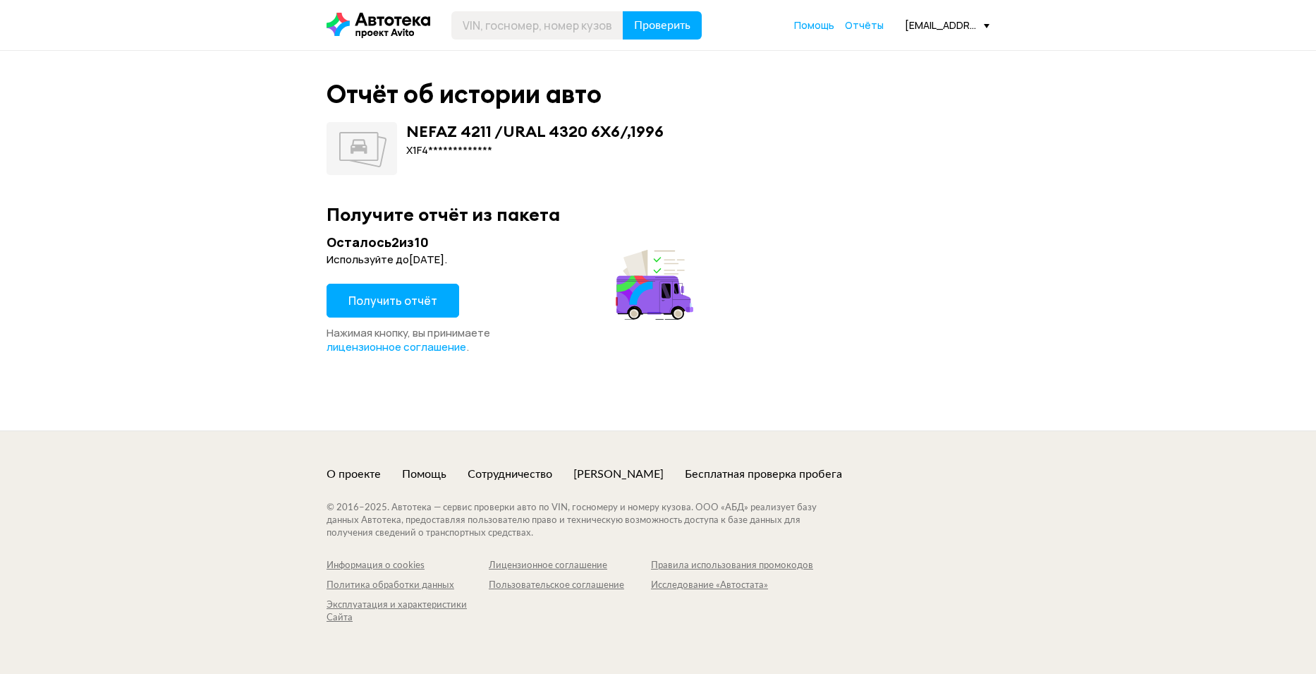
click at [420, 298] on span "Получить отчёт" at bounding box center [393, 301] width 89 height 16
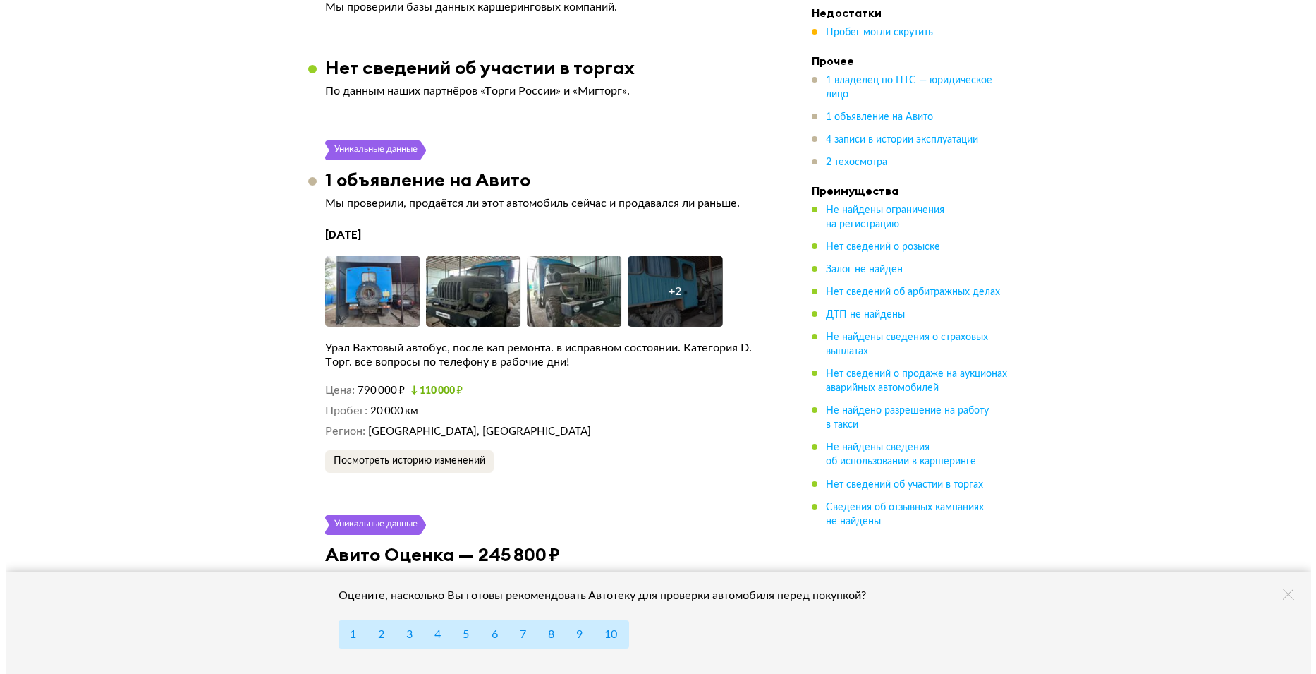
scroll to position [2328, 0]
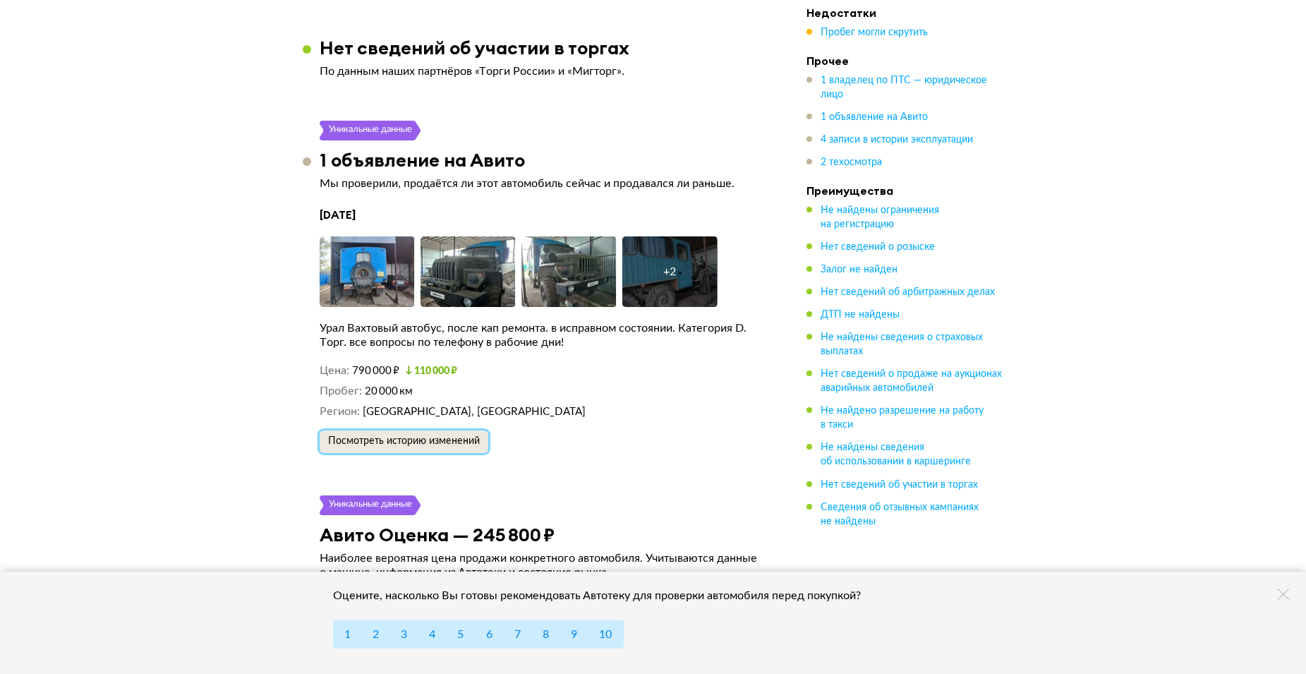
click at [428, 436] on span "Посмотреть историю изменений" at bounding box center [404, 441] width 152 height 10
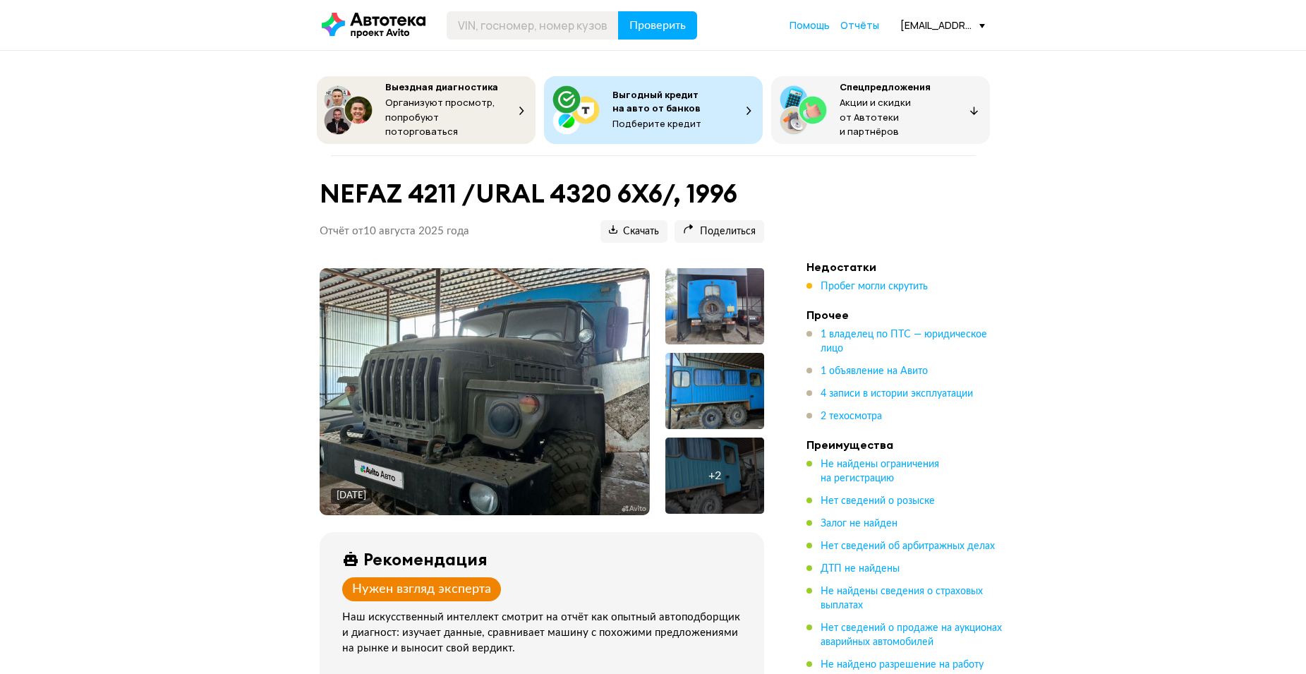
click at [505, 396] on img at bounding box center [484, 391] width 329 height 247
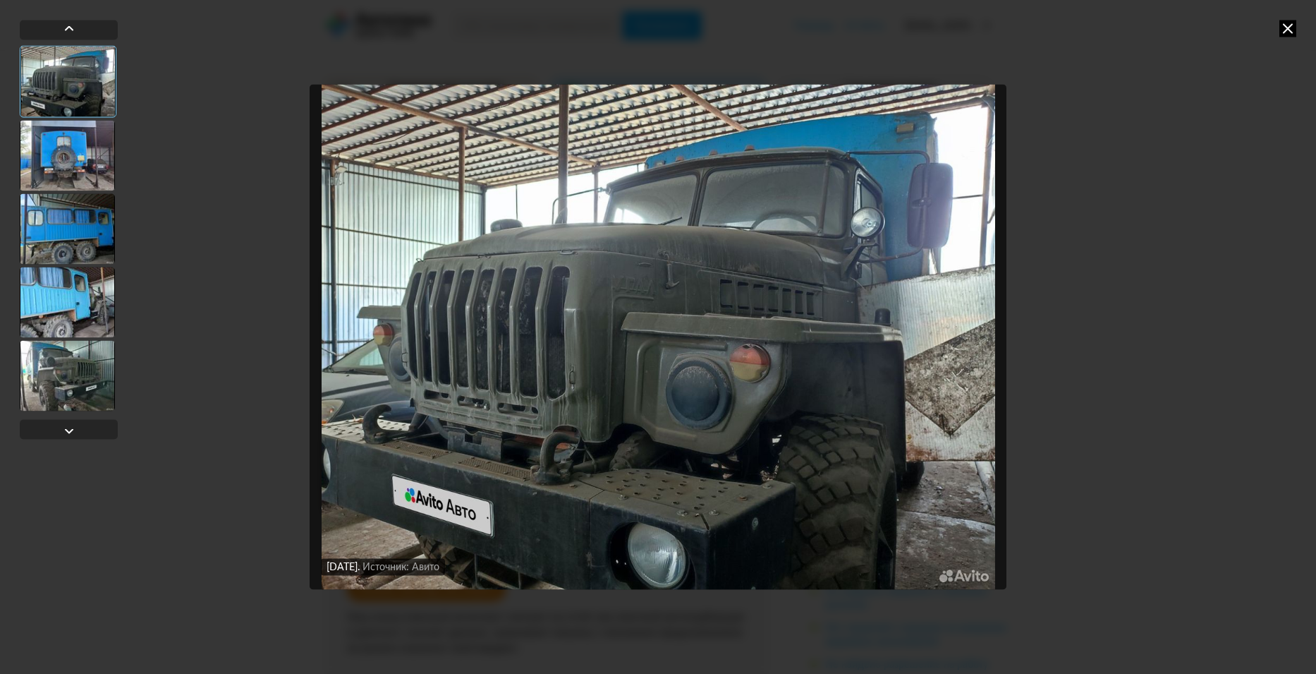
click at [713, 438] on img "Go to Slide 1" at bounding box center [659, 336] width 698 height 505
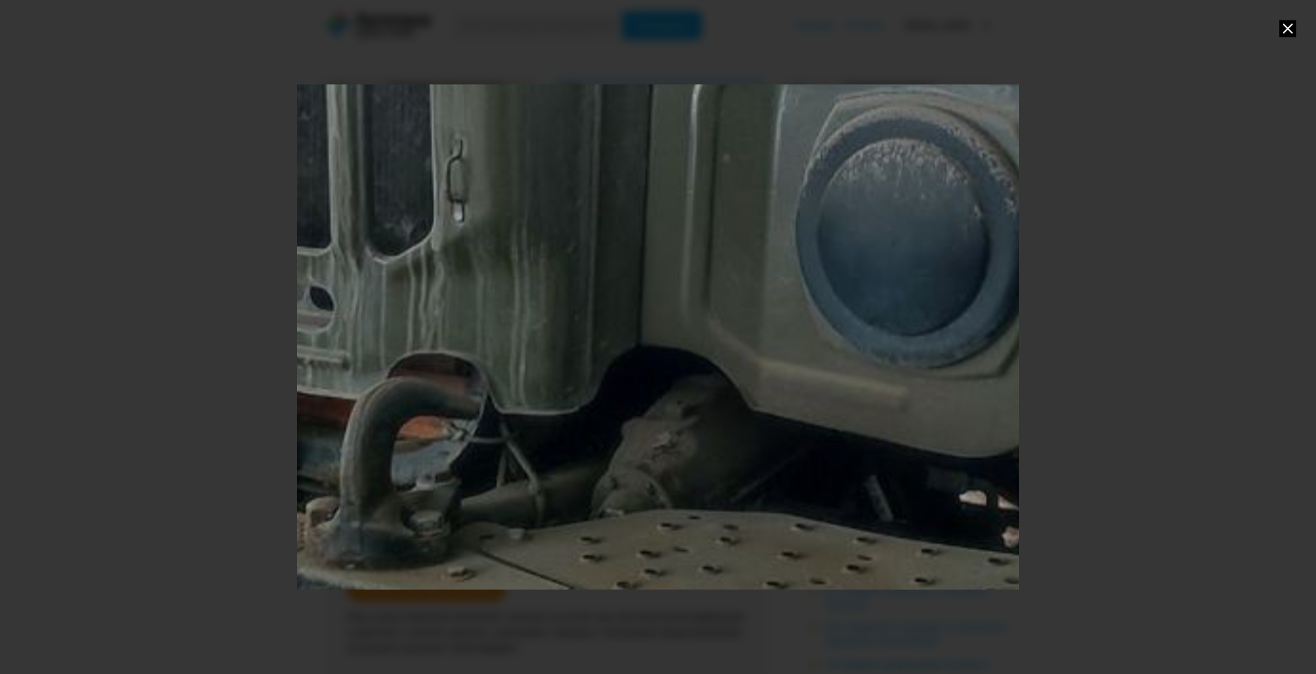
click at [623, 327] on div "Go to Slide 1" at bounding box center [768, 33] width 2617 height 1830
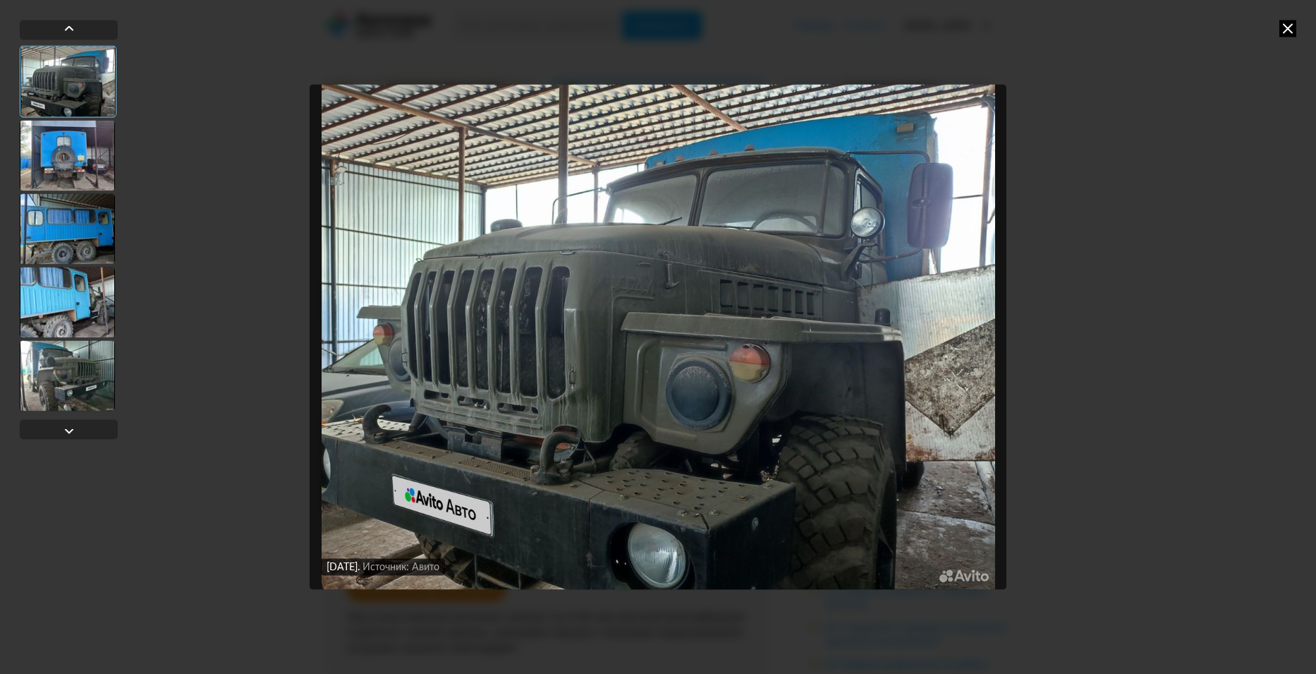
click at [646, 530] on img "Go to Slide 1" at bounding box center [659, 336] width 698 height 505
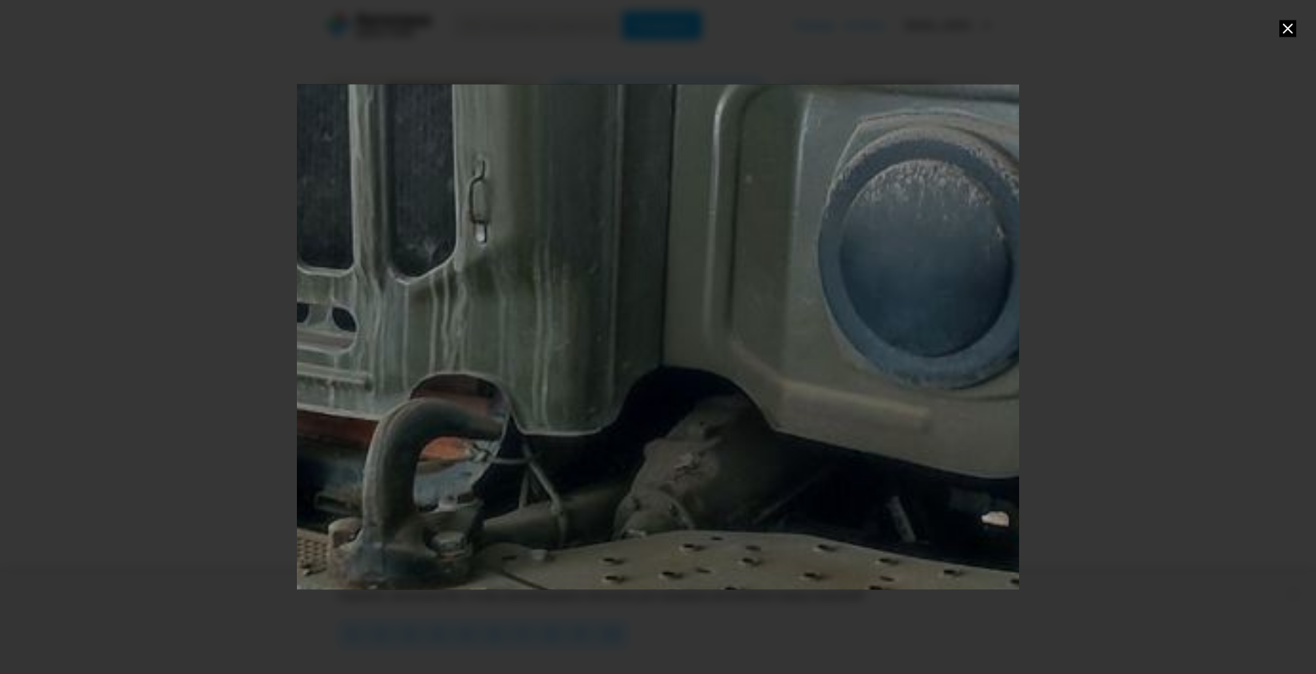
drag, startPoint x: 914, startPoint y: 400, endPoint x: 918, endPoint y: 408, distance: 8.5
click at [918, 408] on div "Go to Slide 1" at bounding box center [790, 54] width 2617 height 1830
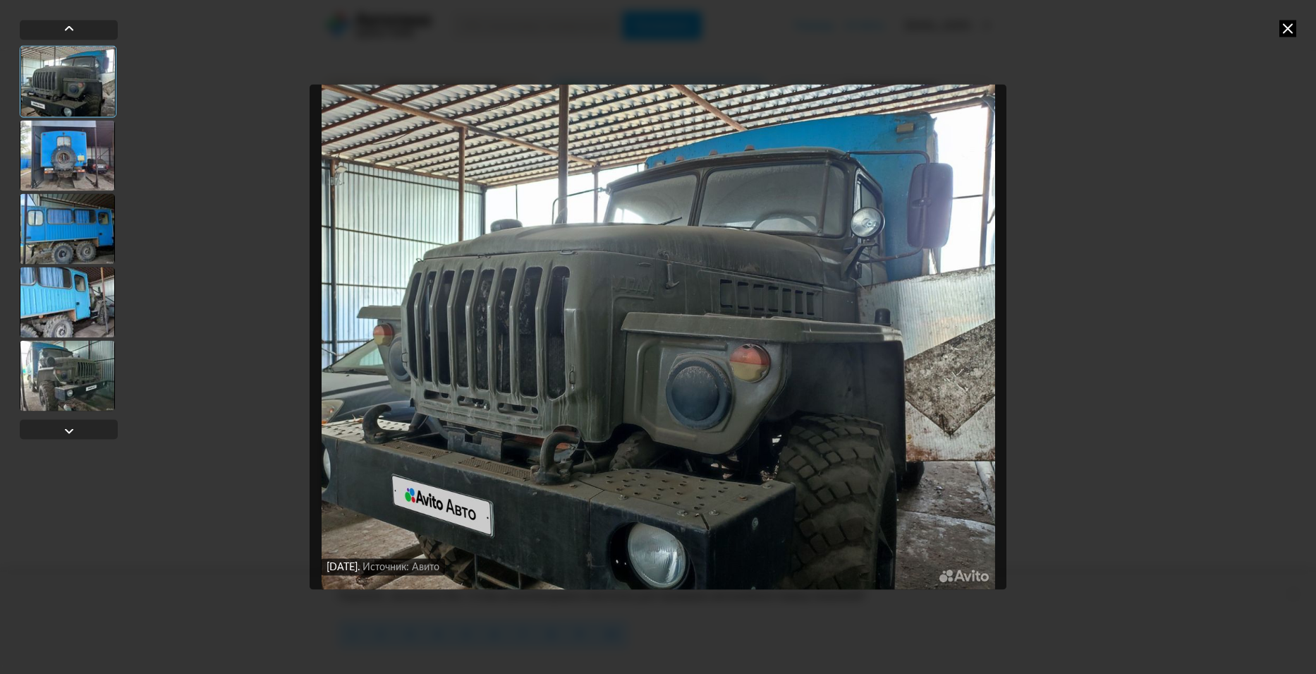
click at [71, 380] on div at bounding box center [67, 375] width 95 height 71
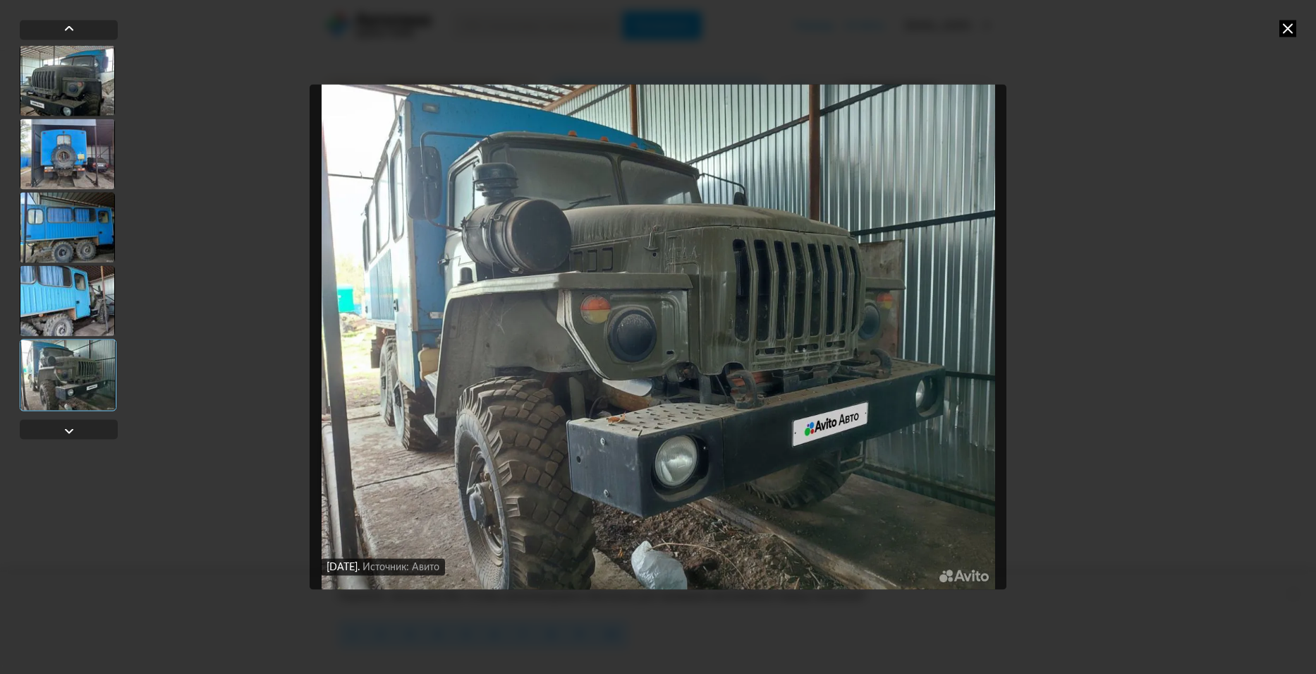
click at [644, 459] on img "Go to Slide 5" at bounding box center [659, 336] width 698 height 505
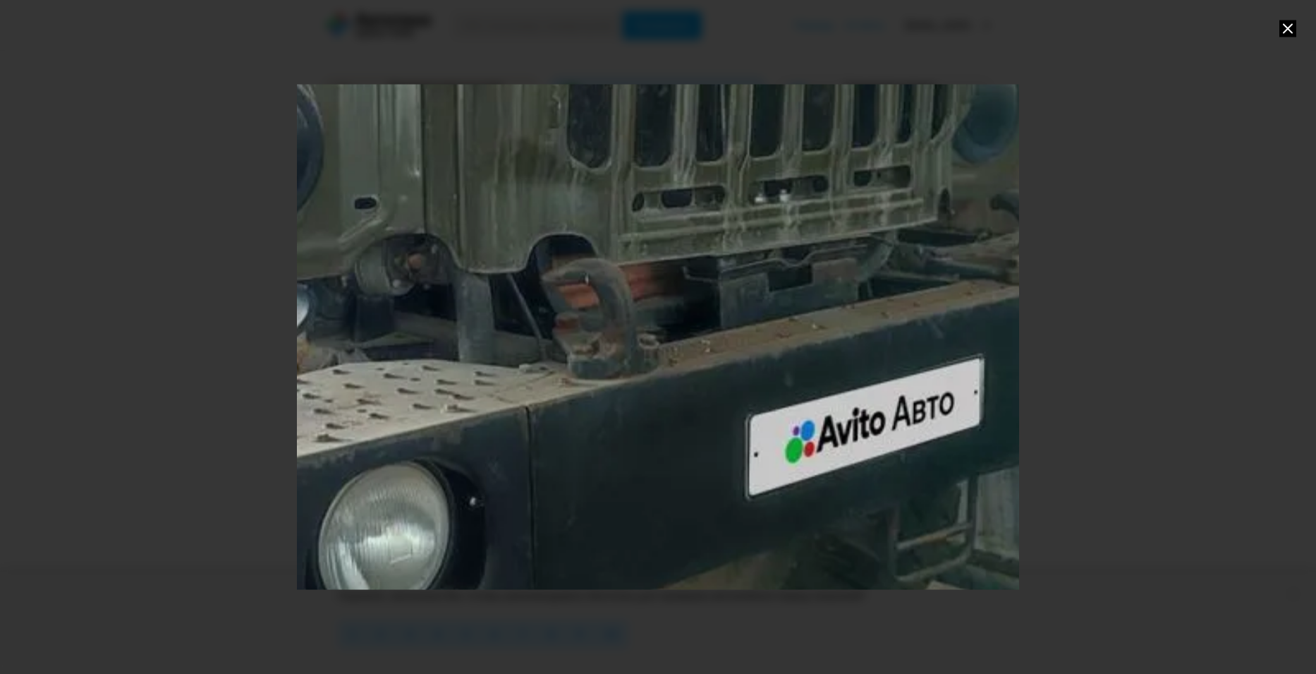
drag, startPoint x: 489, startPoint y: 468, endPoint x: 40, endPoint y: 399, distance: 454.8
click at [40, 399] on div at bounding box center [658, 337] width 1316 height 674
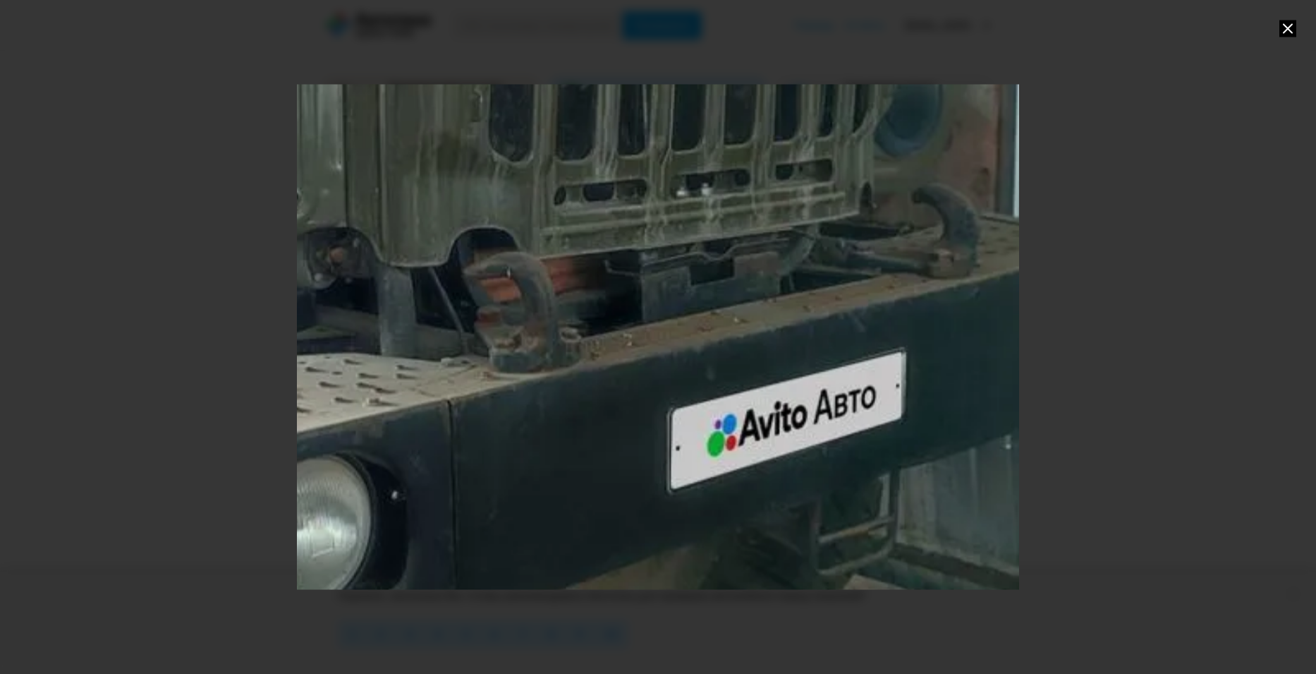
drag, startPoint x: 21, startPoint y: 384, endPoint x: 588, endPoint y: 428, distance: 568.1
click at [581, 428] on div at bounding box center [658, 337] width 1316 height 674
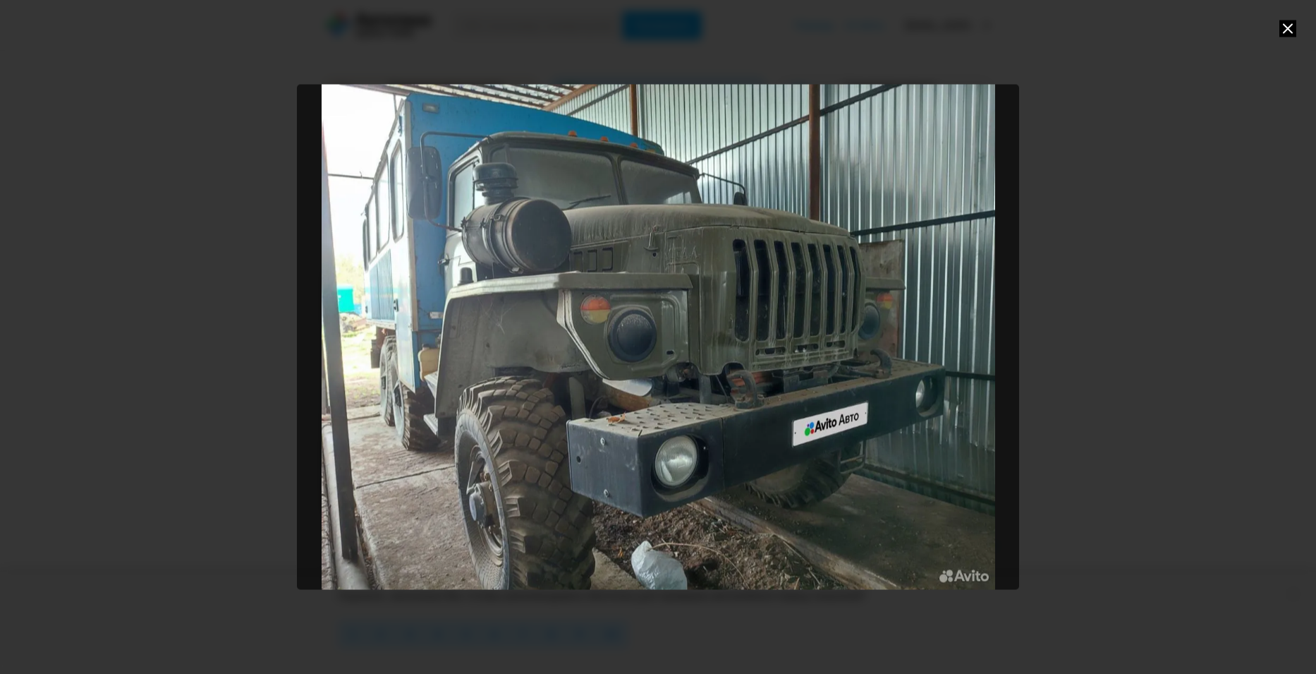
click at [1289, 25] on icon at bounding box center [1288, 28] width 17 height 17
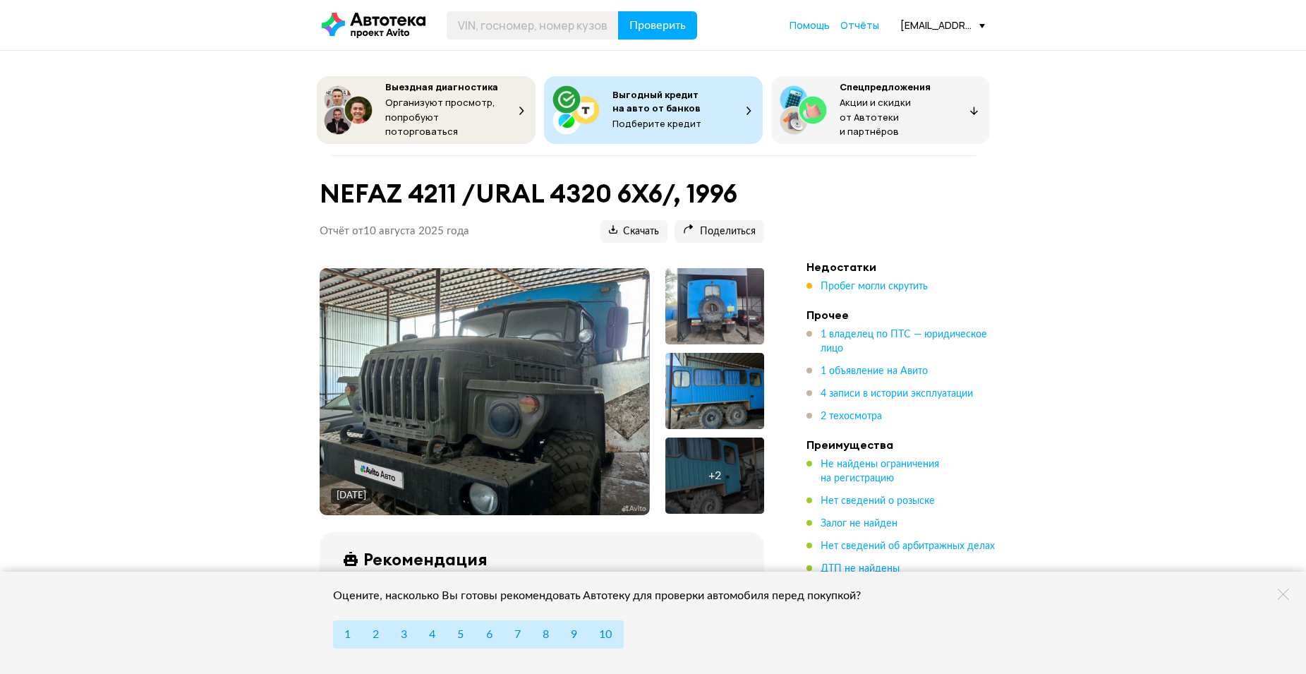
click at [718, 310] on div at bounding box center [714, 306] width 99 height 76
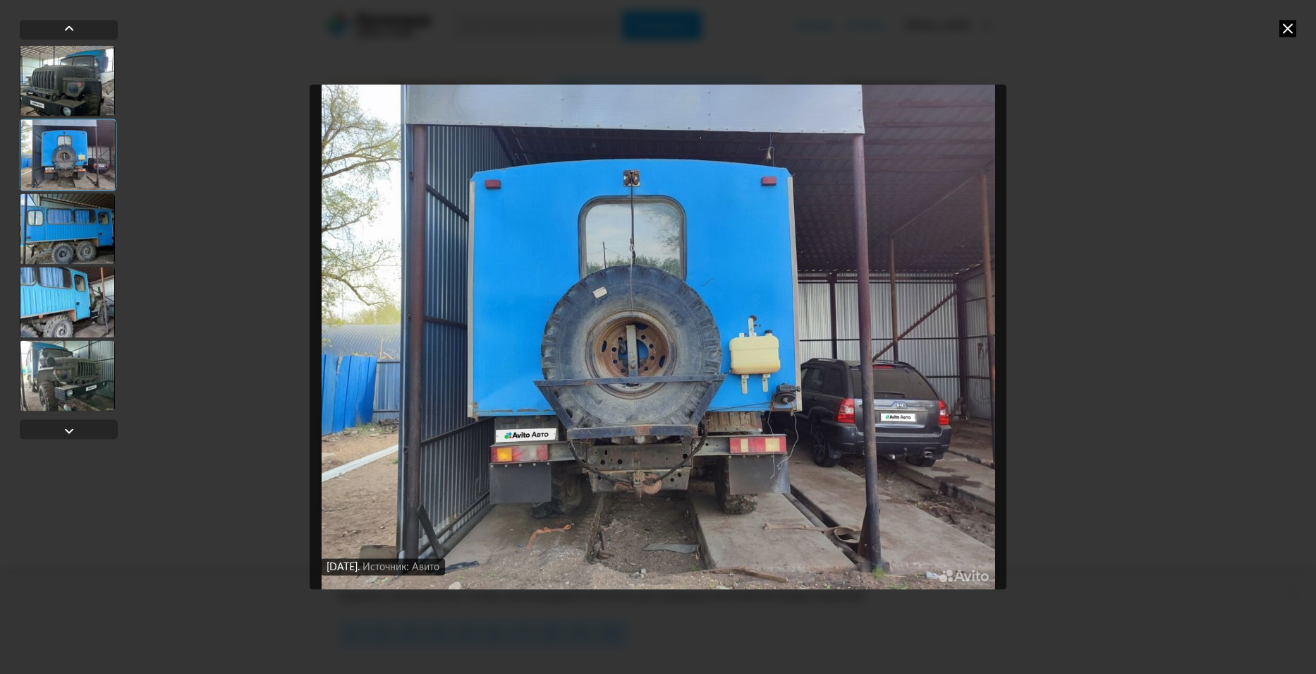
click at [626, 345] on img "Go to Slide 2" at bounding box center [659, 336] width 698 height 505
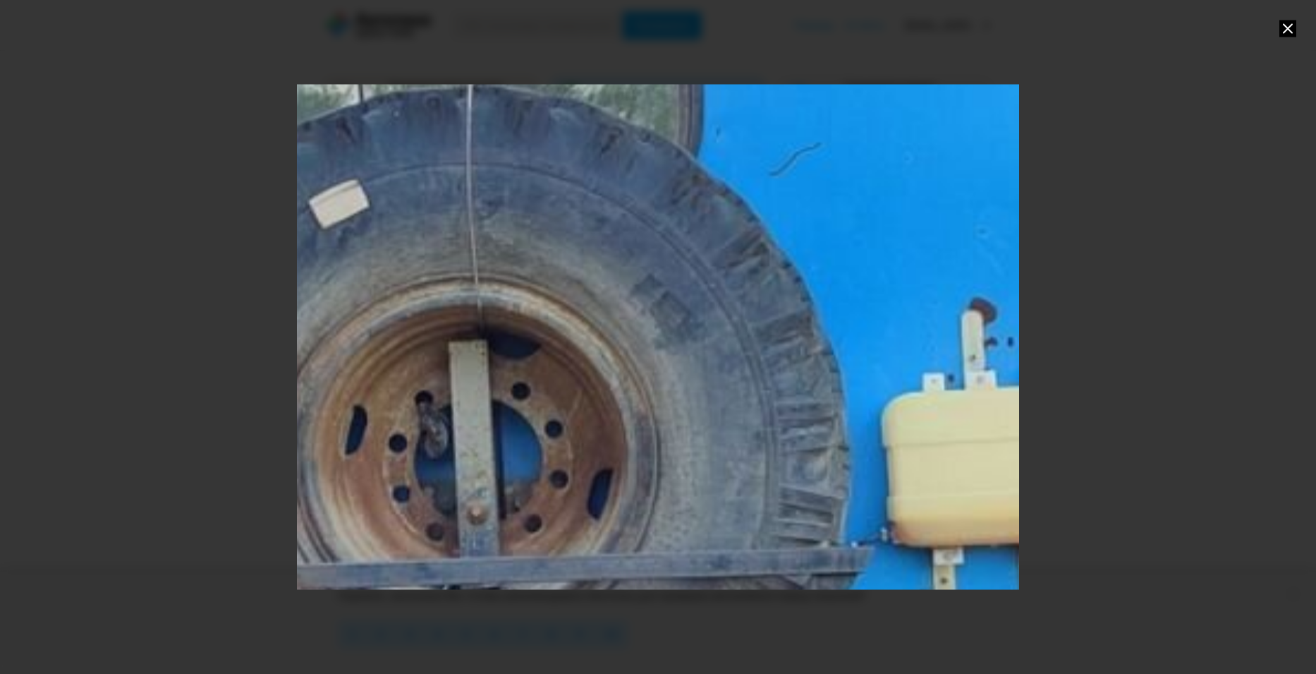
drag, startPoint x: 491, startPoint y: 408, endPoint x: 380, endPoint y: 442, distance: 115.8
click at [380, 442] on div "Go to Slide 2" at bounding box center [583, 391] width 3036 height 2124
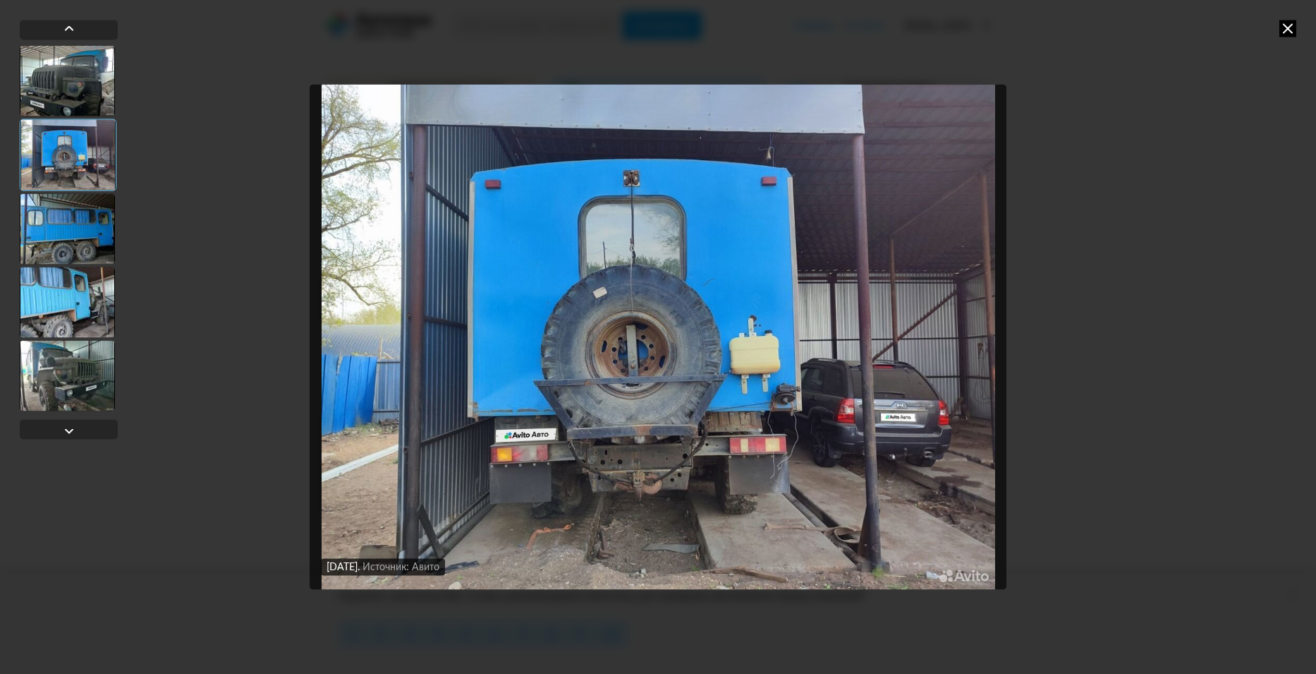
click at [1289, 30] on icon at bounding box center [1288, 28] width 17 height 17
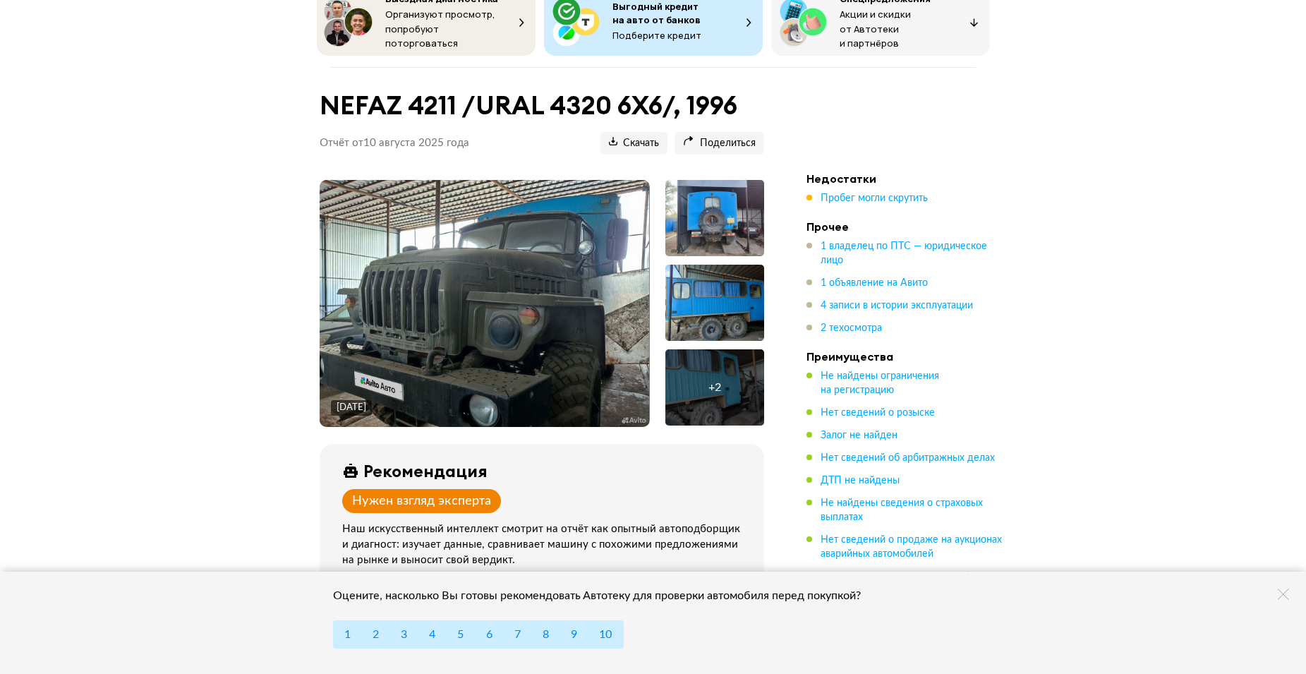
scroll to position [71, 0]
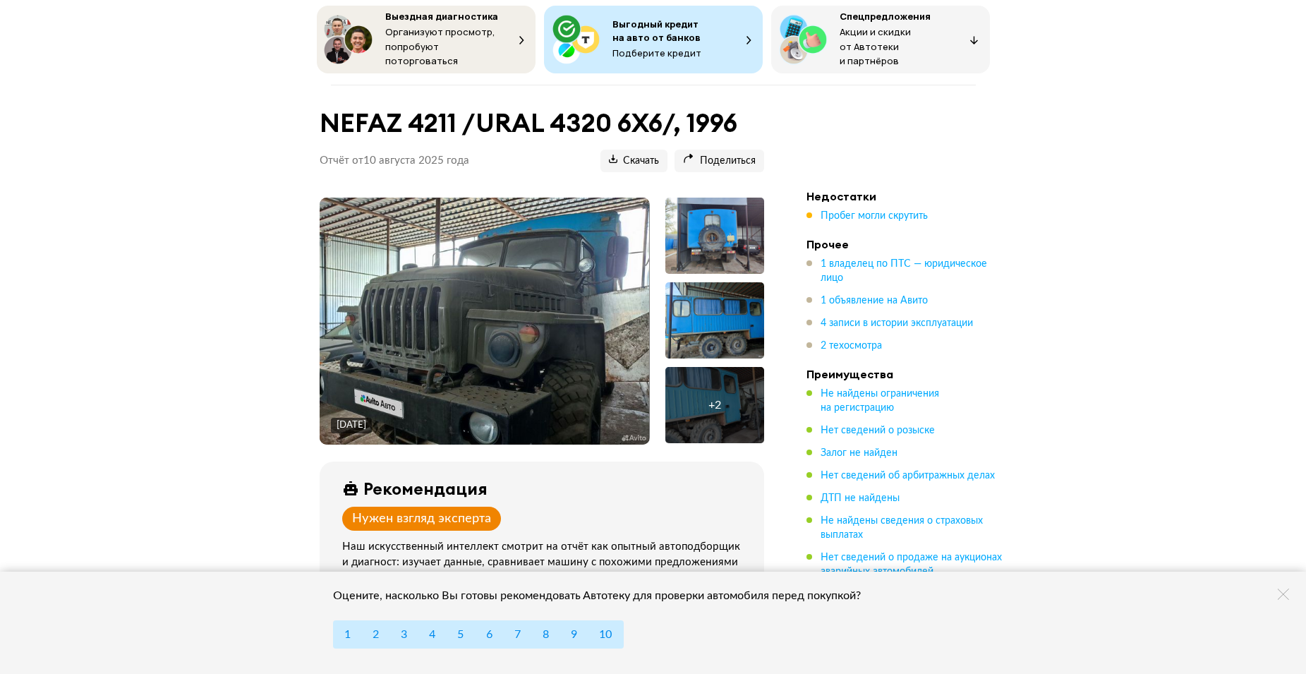
click at [503, 286] on img at bounding box center [484, 321] width 329 height 247
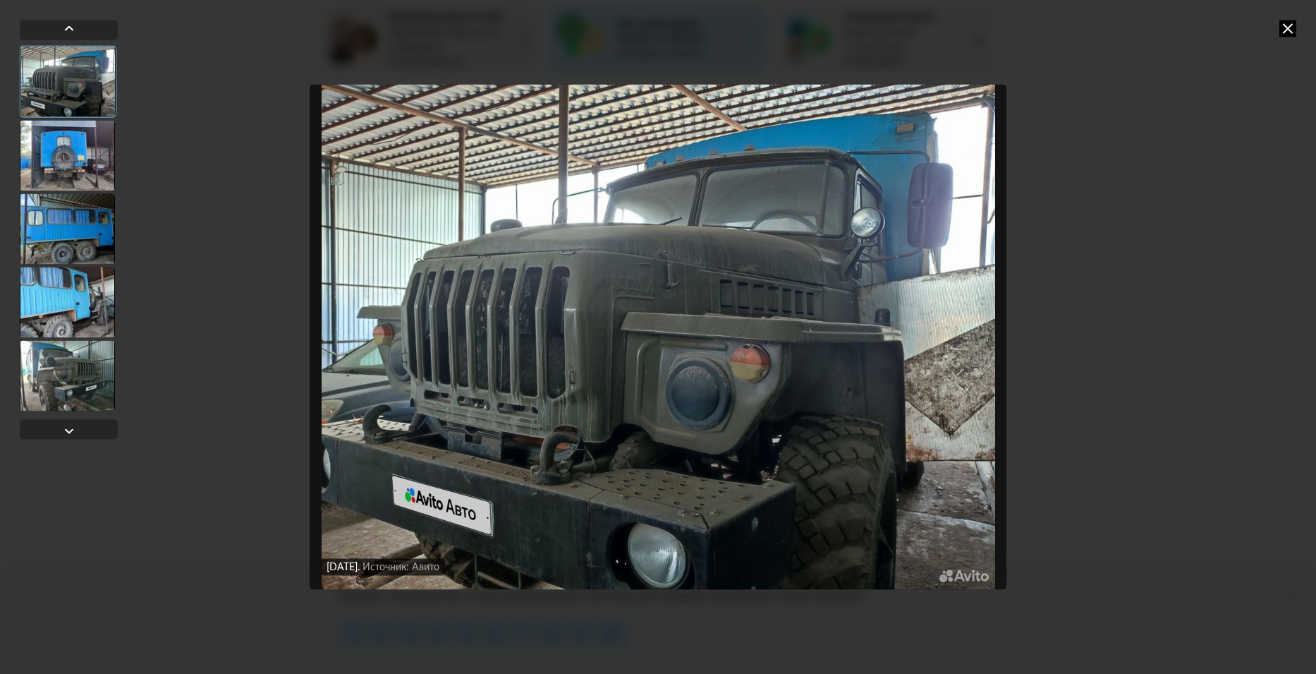
click at [1288, 28] on icon at bounding box center [1288, 28] width 17 height 17
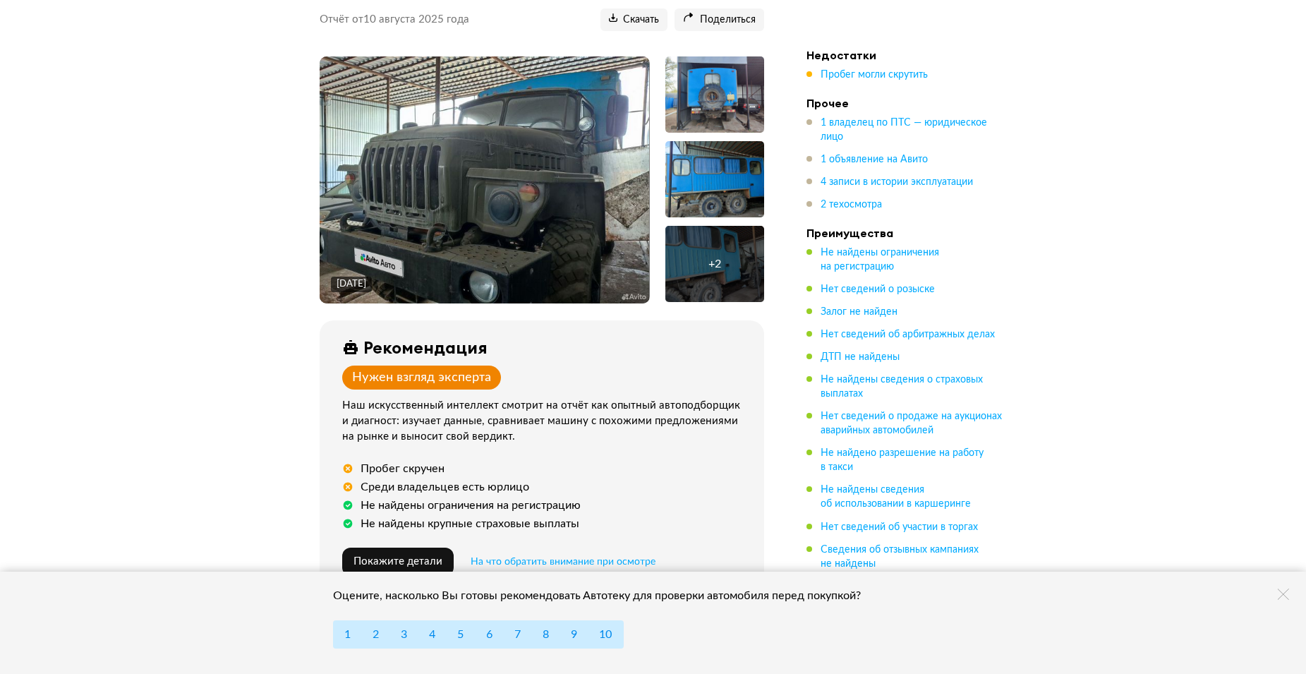
scroll to position [0, 0]
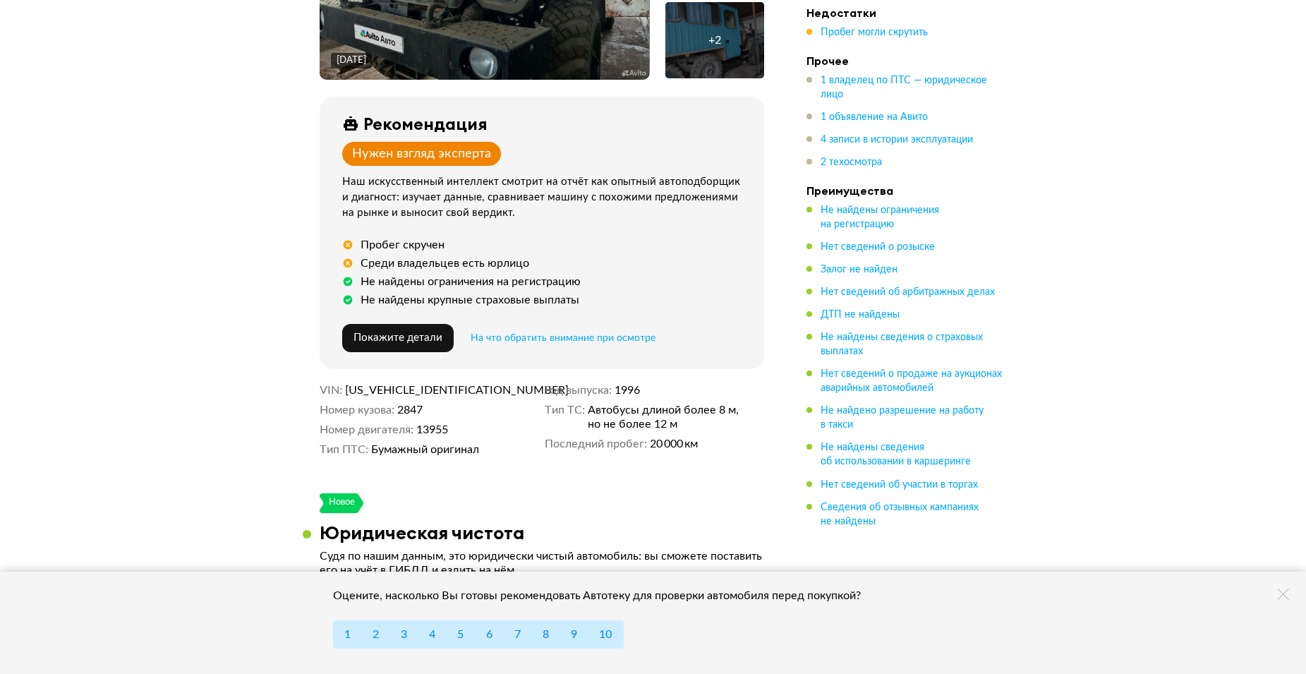
scroll to position [212, 0]
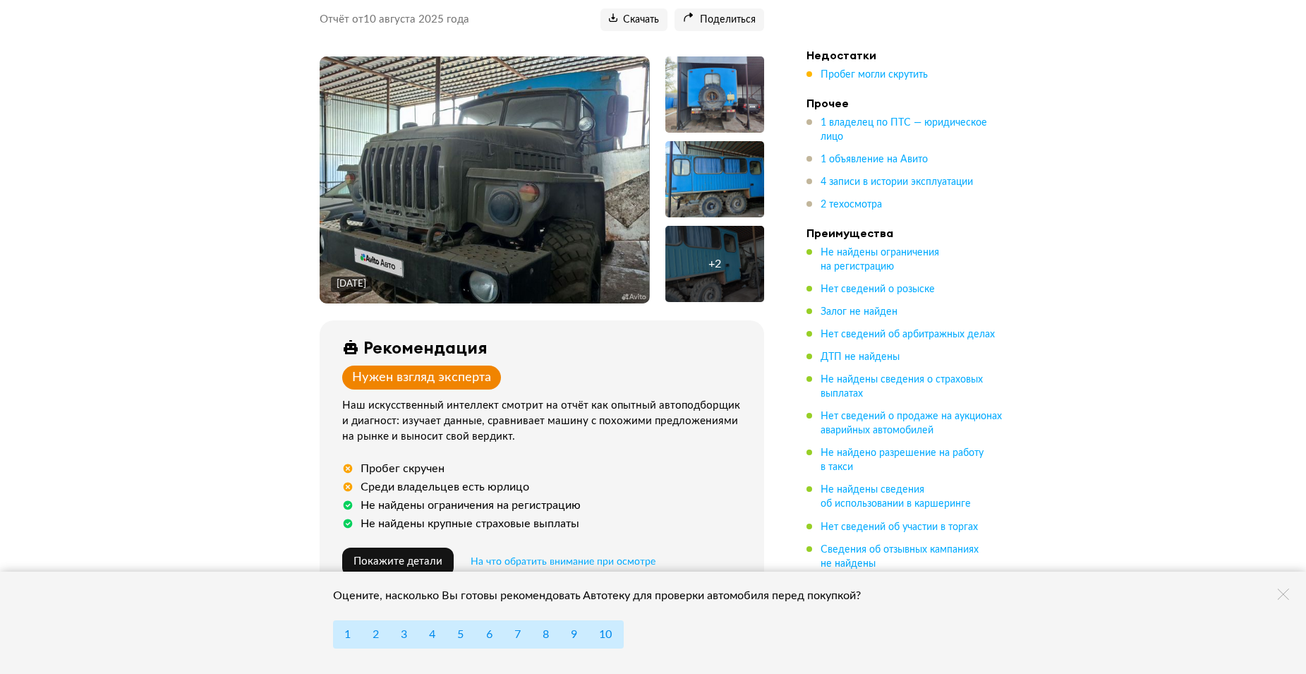
click at [503, 177] on img at bounding box center [484, 179] width 329 height 247
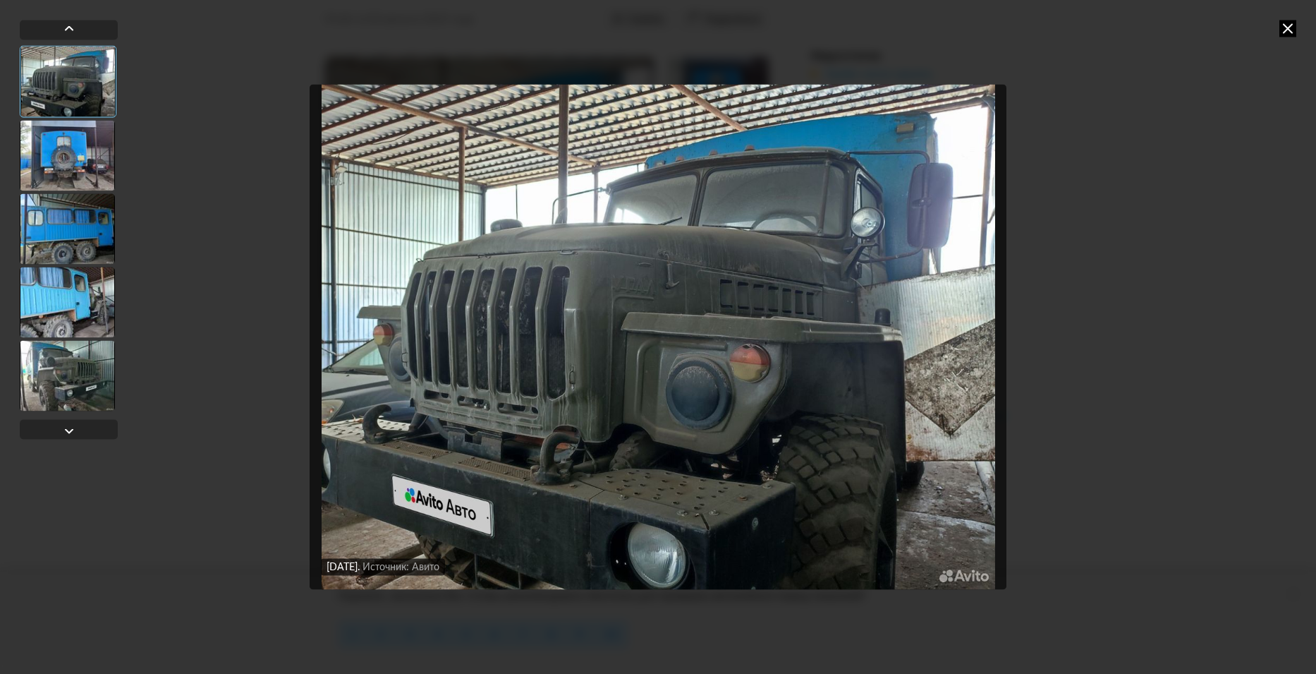
click at [1286, 29] on icon at bounding box center [1288, 28] width 17 height 17
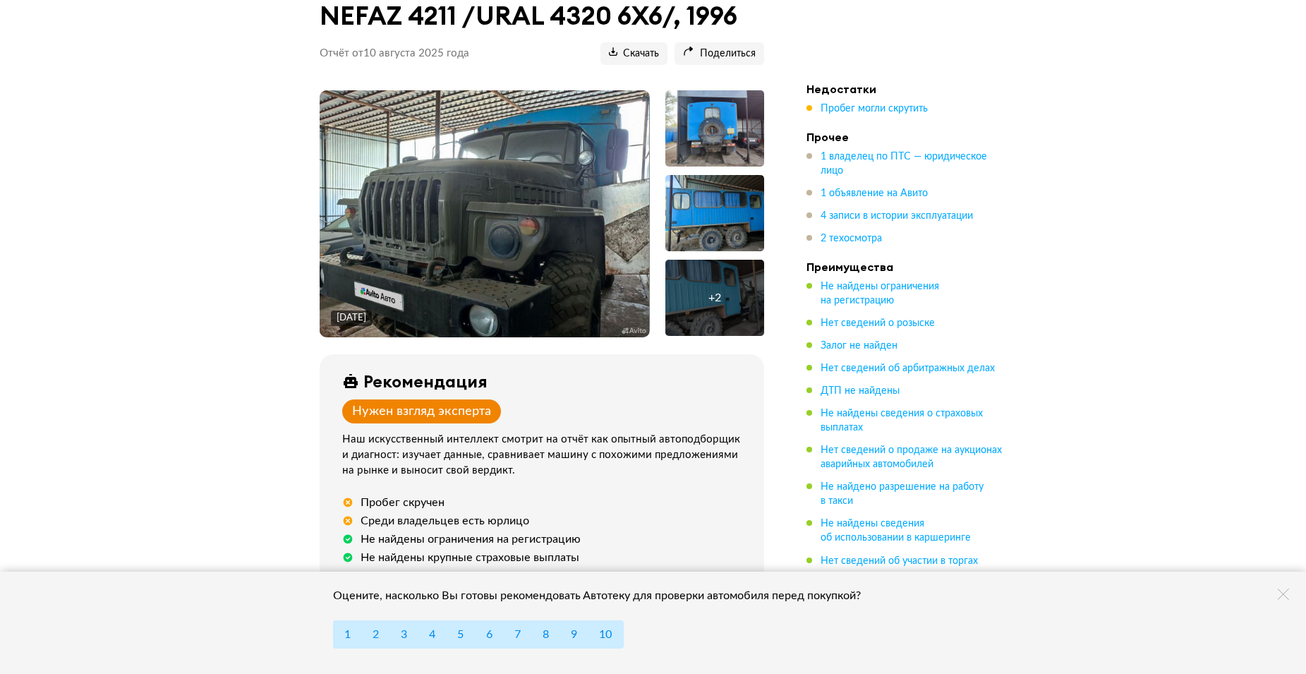
scroll to position [0, 0]
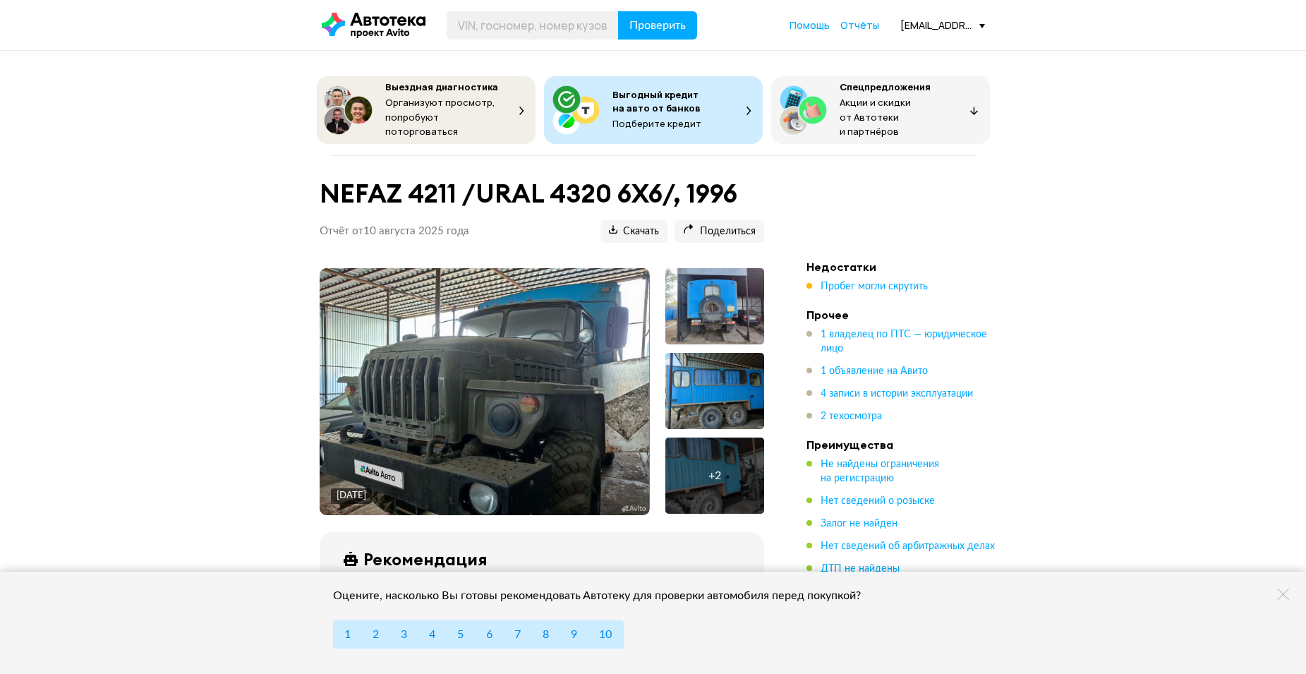
click at [469, 429] on img at bounding box center [484, 391] width 329 height 247
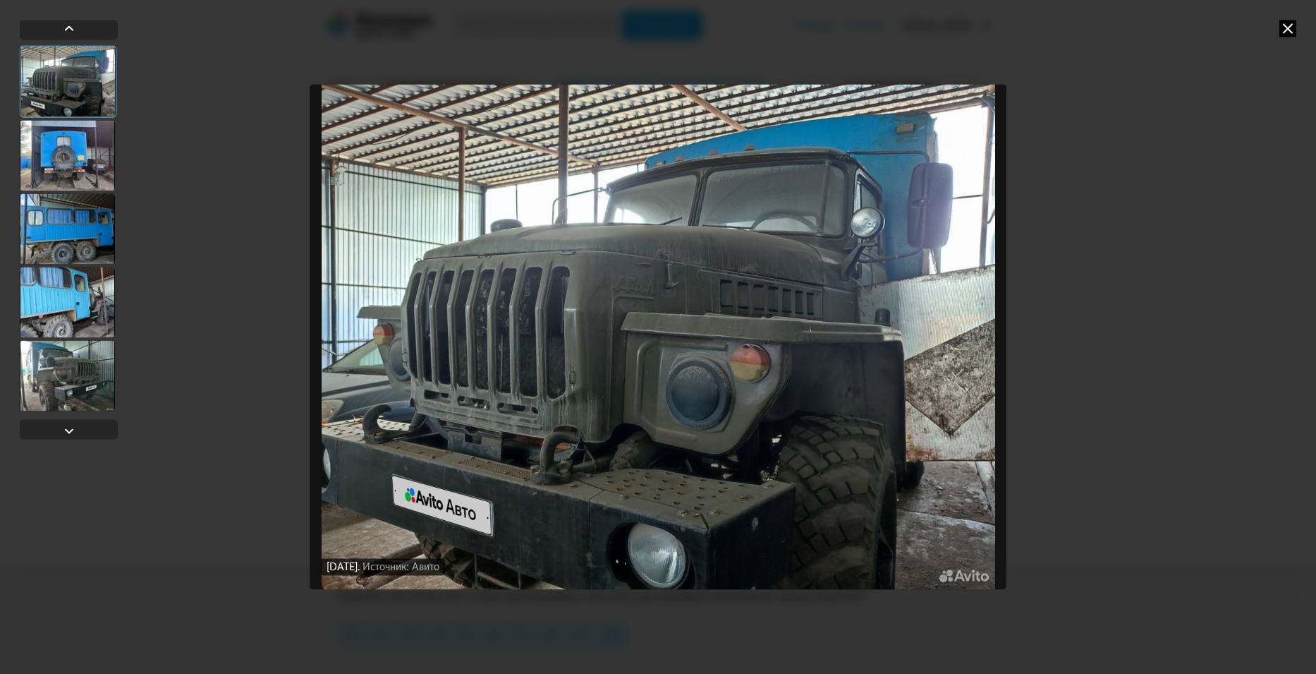
click at [1291, 27] on icon at bounding box center [1288, 28] width 17 height 17
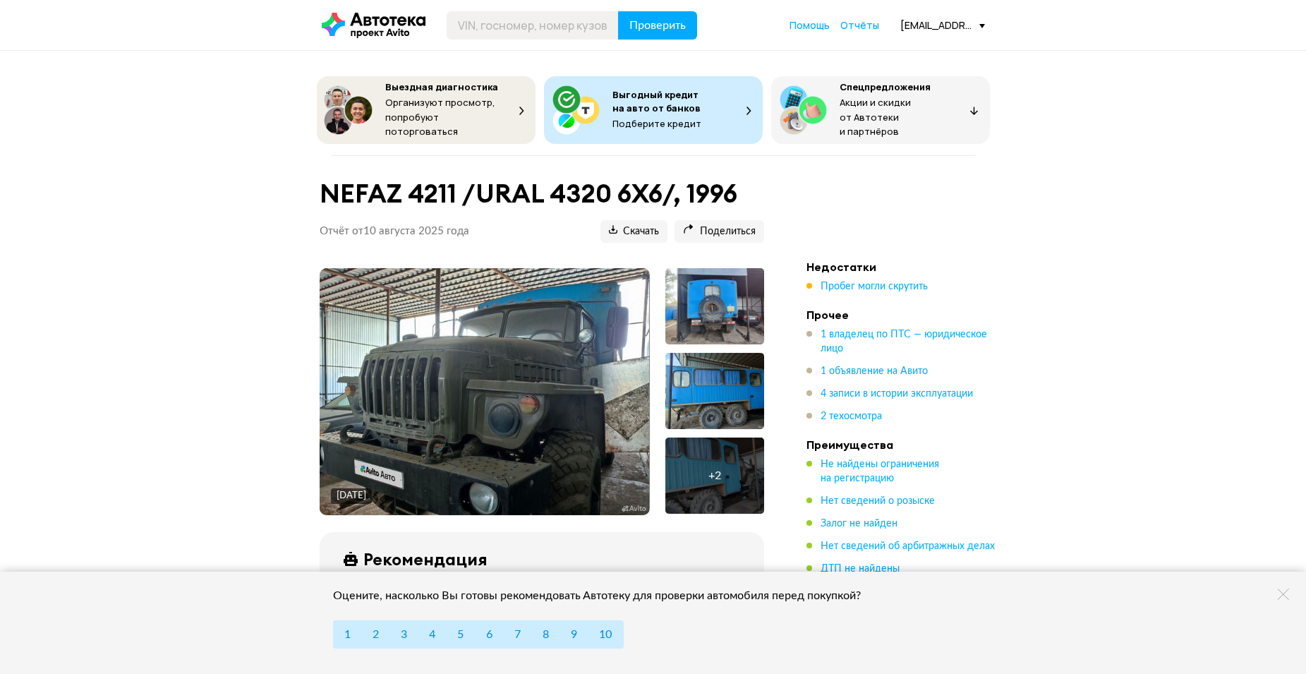
click at [523, 380] on img at bounding box center [484, 391] width 329 height 247
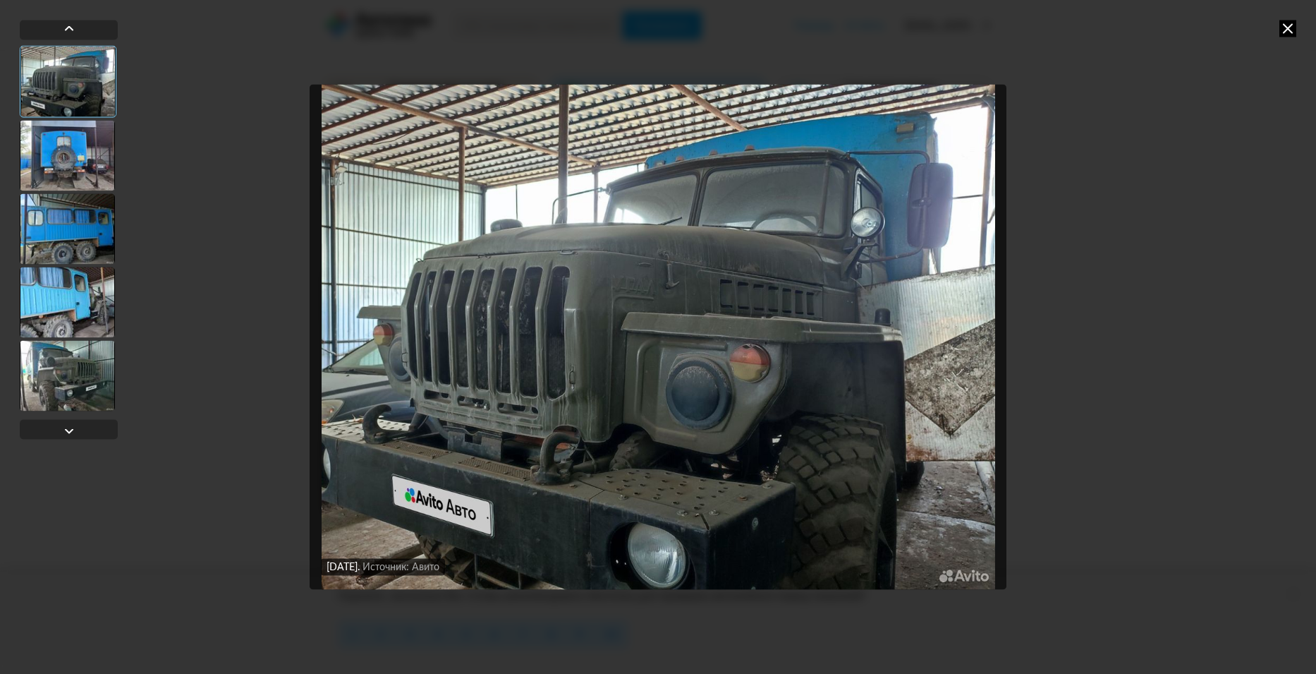
click at [1286, 28] on icon at bounding box center [1288, 28] width 17 height 17
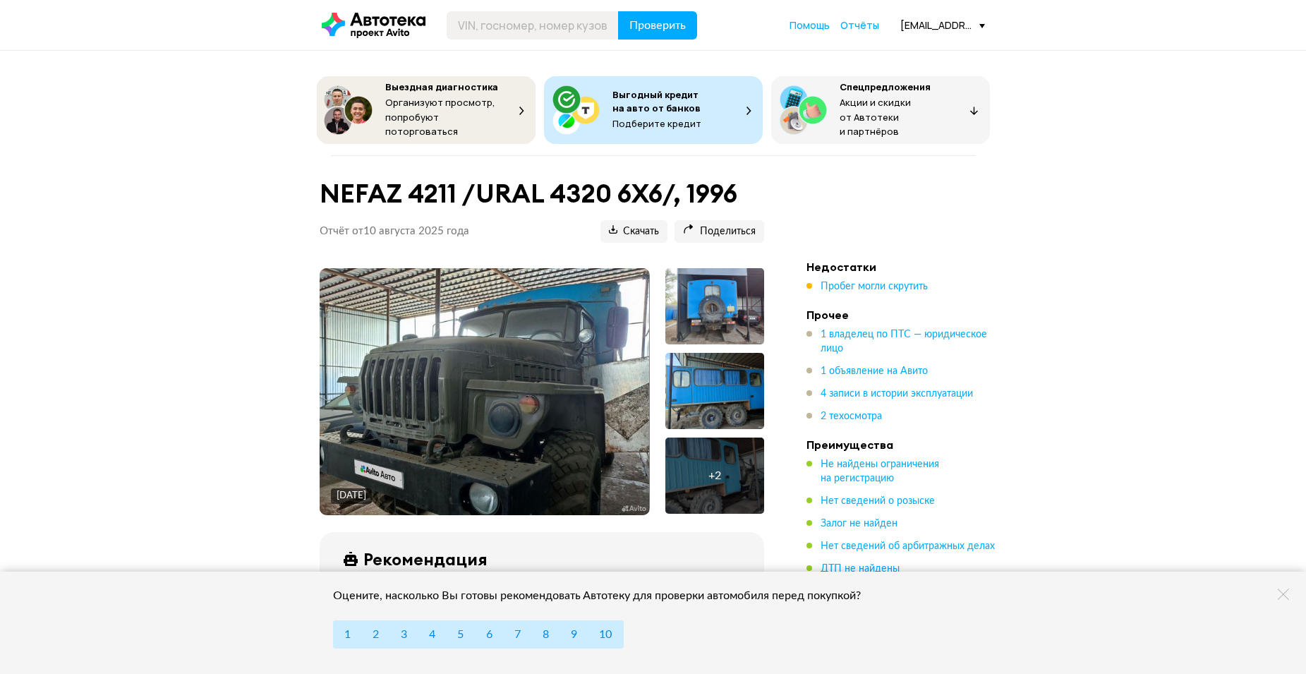
click at [494, 403] on img at bounding box center [484, 391] width 329 height 247
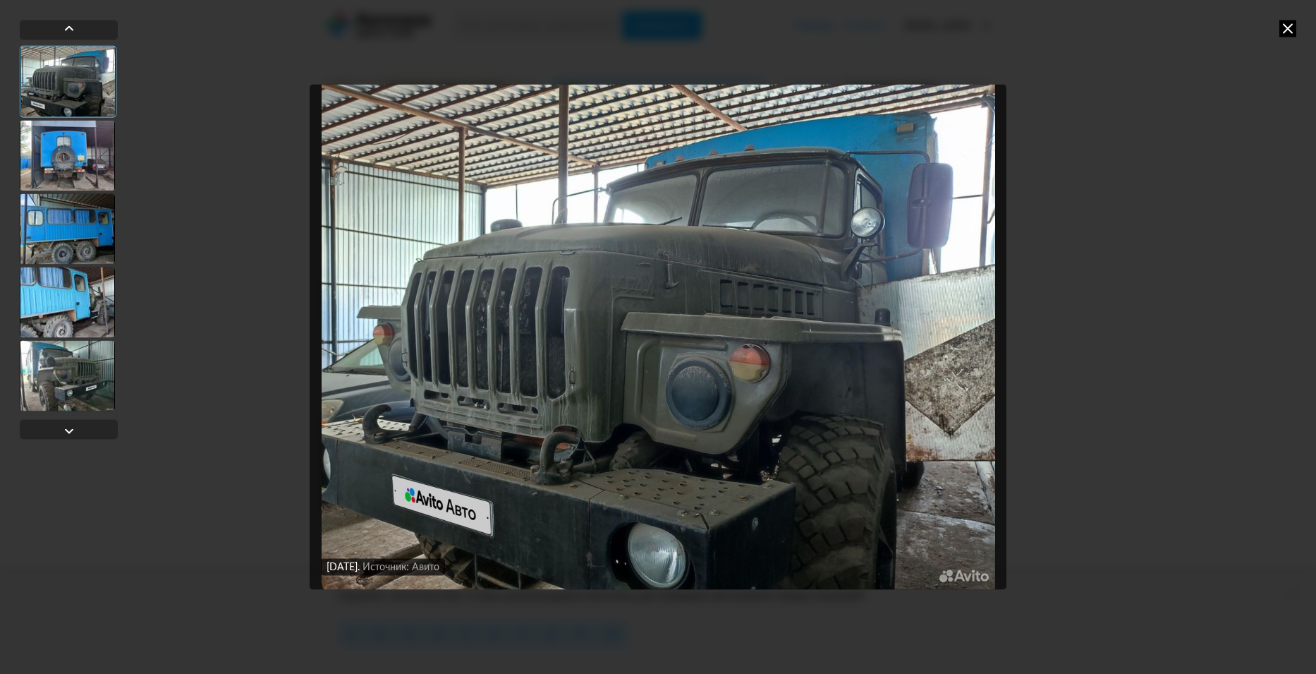
click at [1292, 34] on icon at bounding box center [1288, 28] width 17 height 17
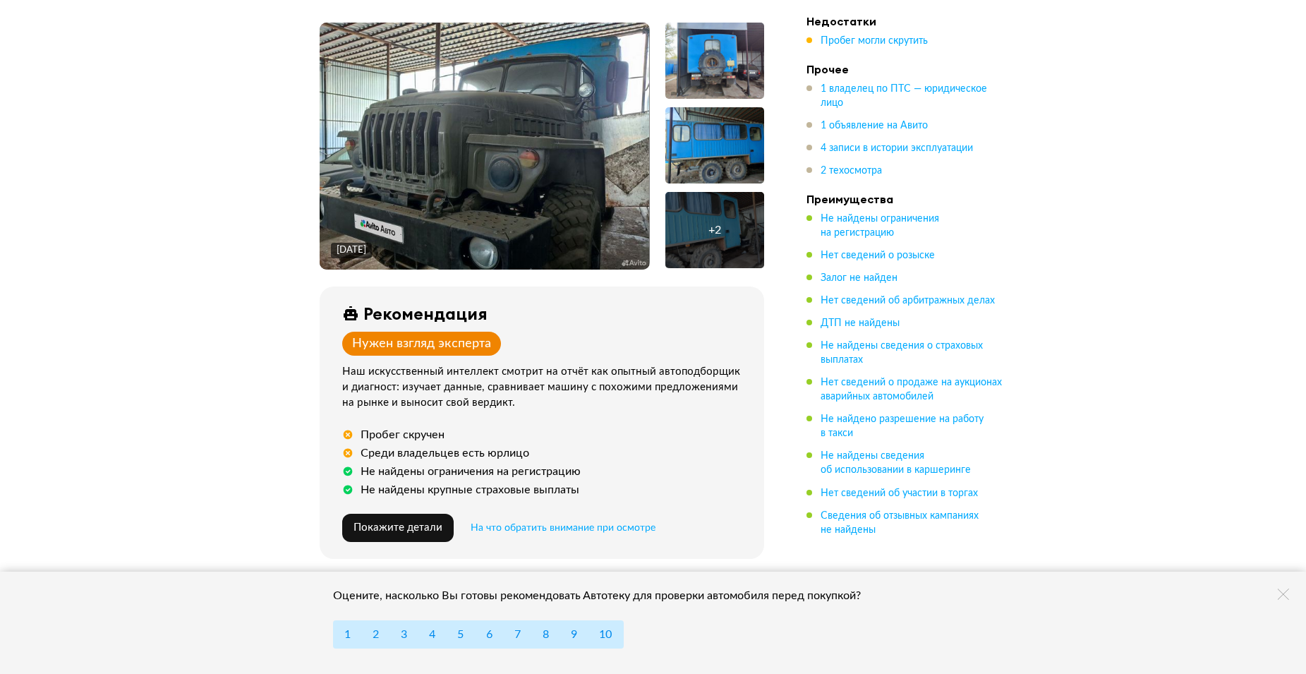
scroll to position [282, 0]
